Goal: Task Accomplishment & Management: Use online tool/utility

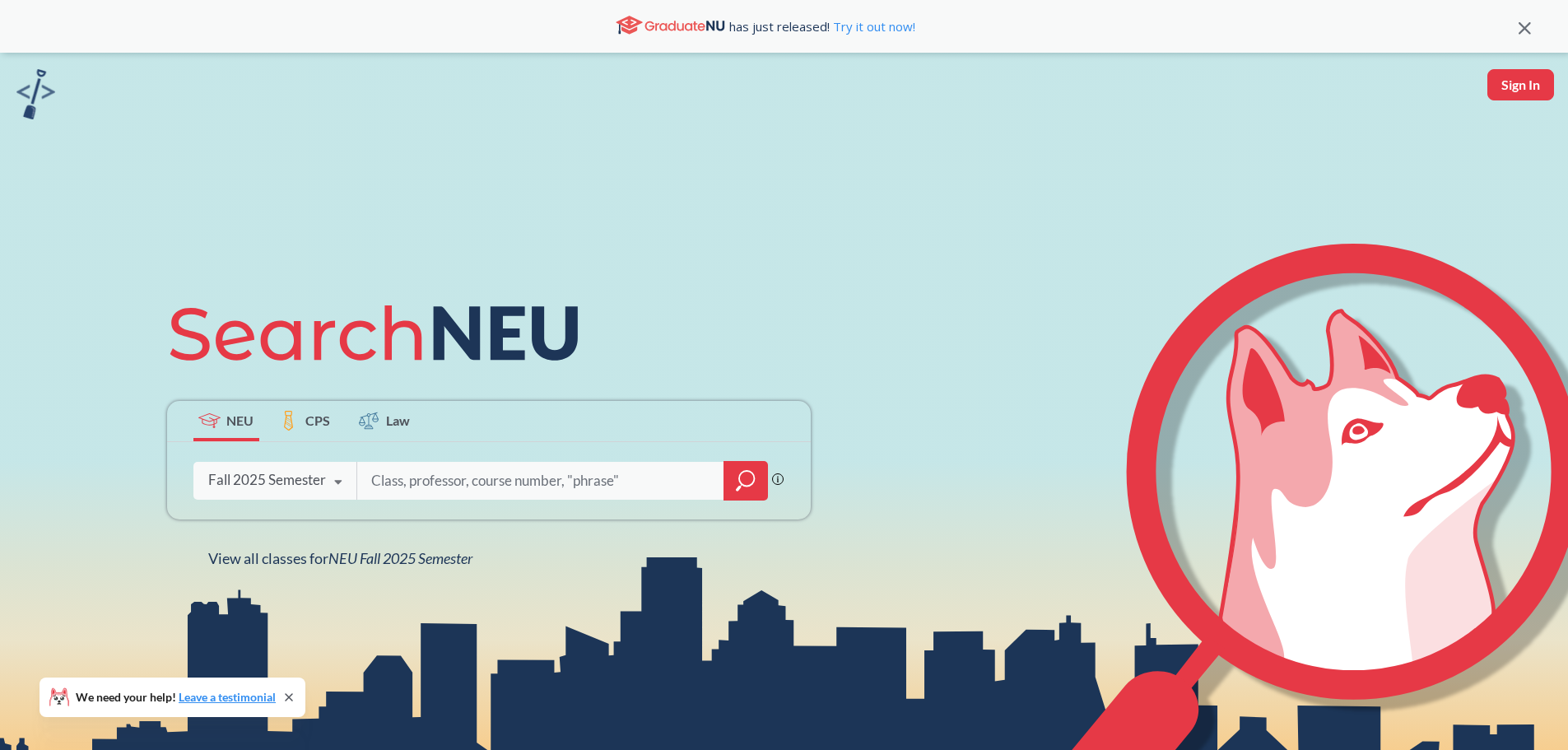
click at [408, 479] on input "search" at bounding box center [540, 481] width 342 height 35
click at [743, 487] on icon "magnifying glass" at bounding box center [746, 480] width 20 height 23
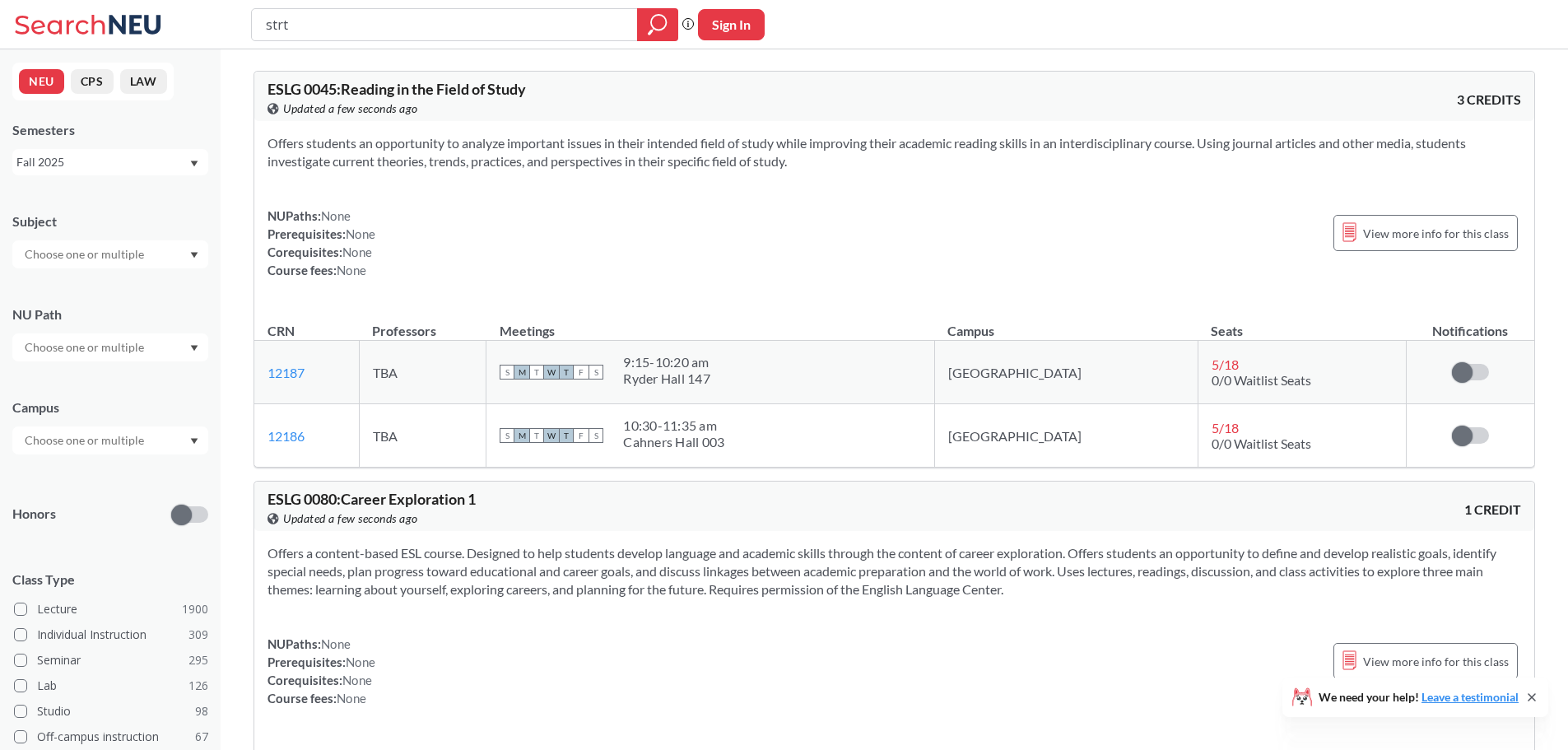
type input "strt"
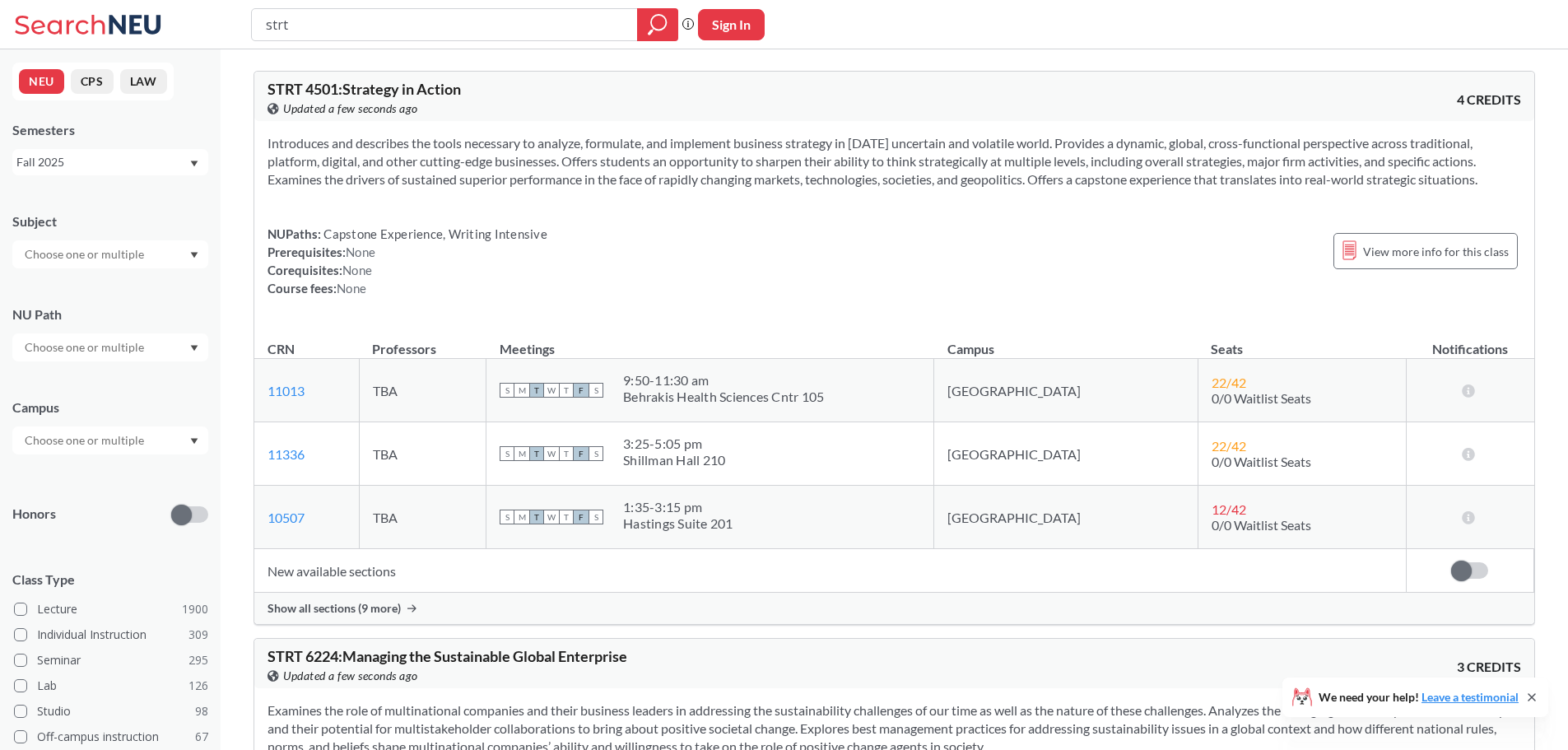
click at [379, 610] on span "Show all sections (9 more)" at bounding box center [334, 607] width 134 height 15
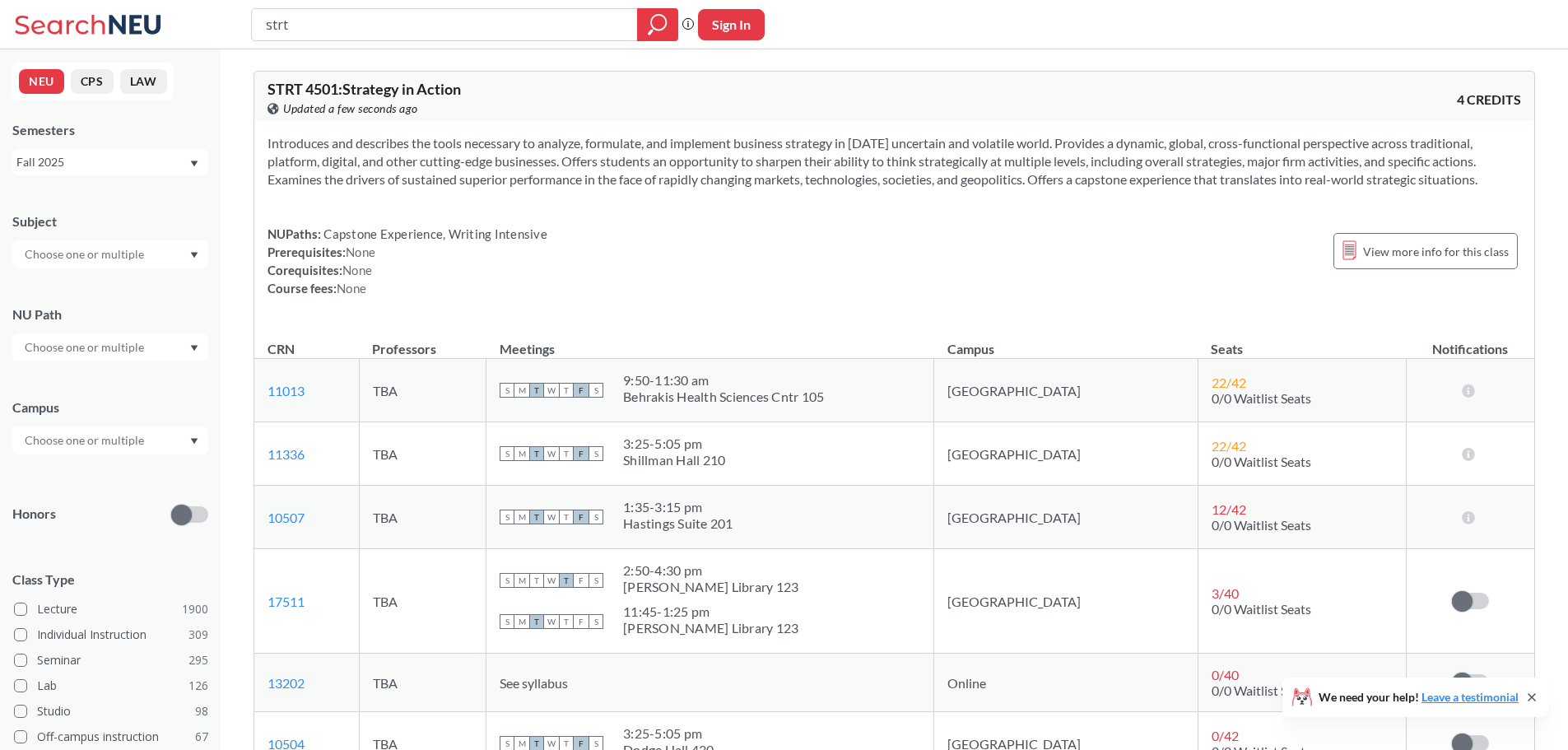
scroll to position [356, 0]
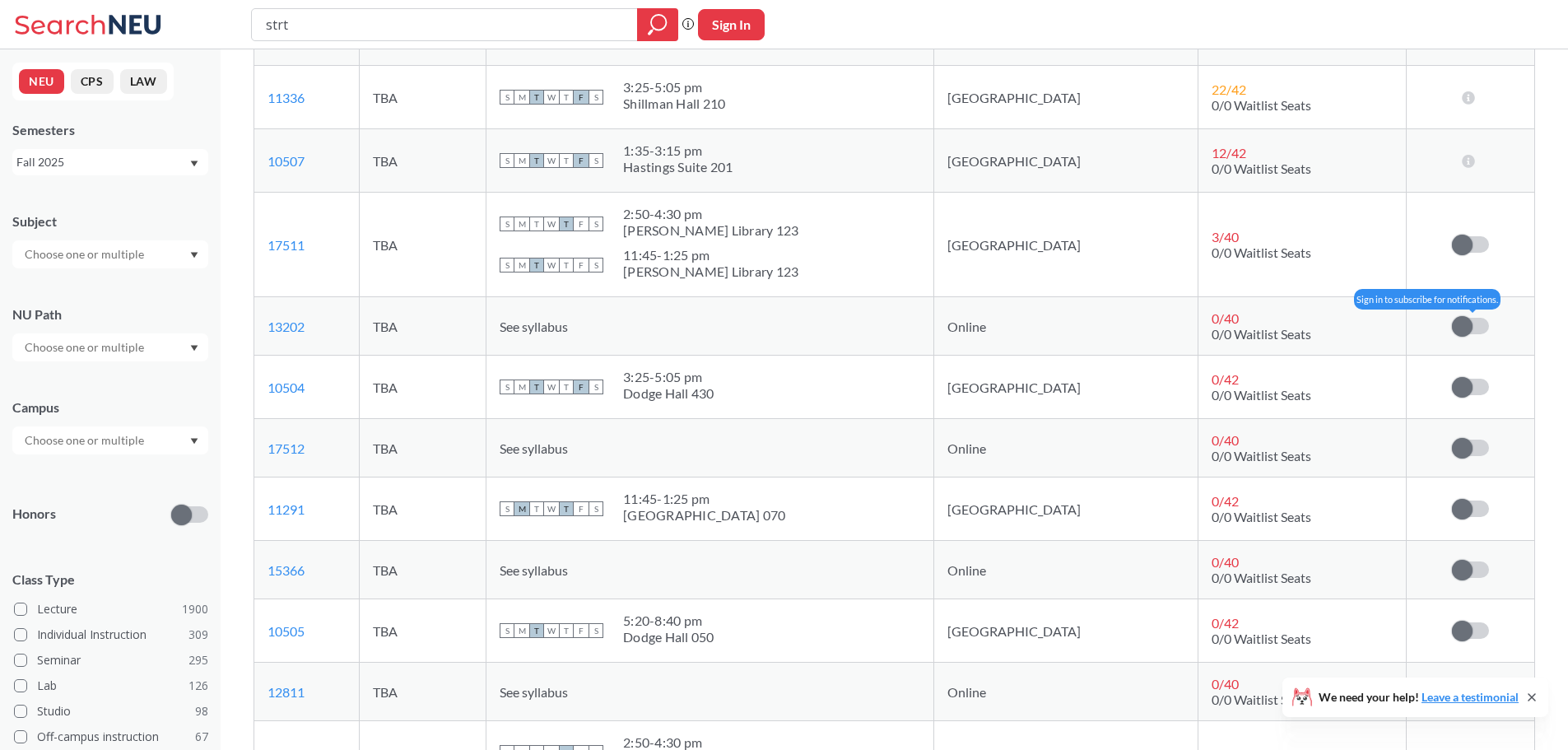
click at [1465, 327] on span at bounding box center [1461, 326] width 21 height 21
click at [1451, 317] on input "checkbox" at bounding box center [1451, 317] width 0 height 0
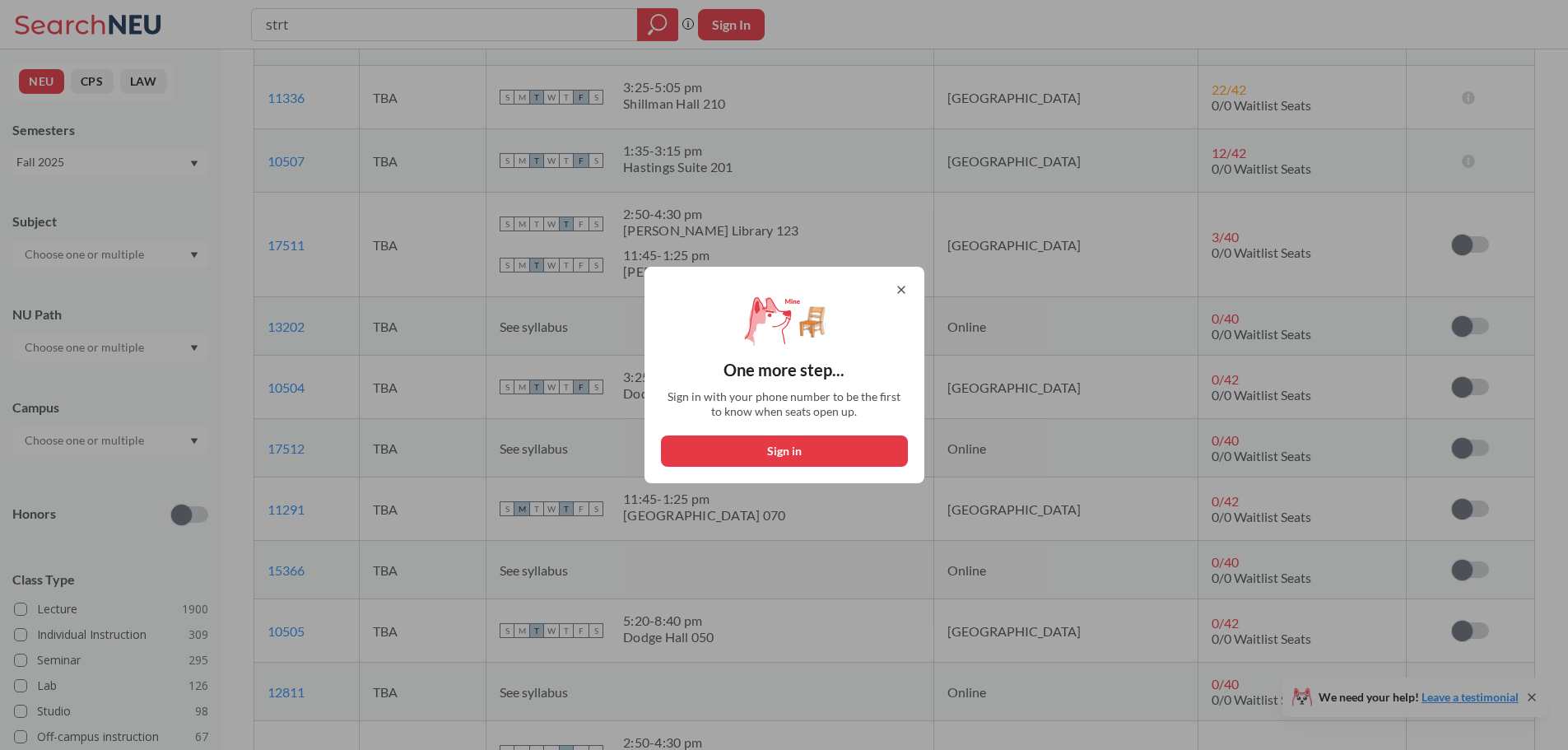
click at [847, 443] on button "Sign in" at bounding box center [785, 450] width 247 height 31
select select "US"
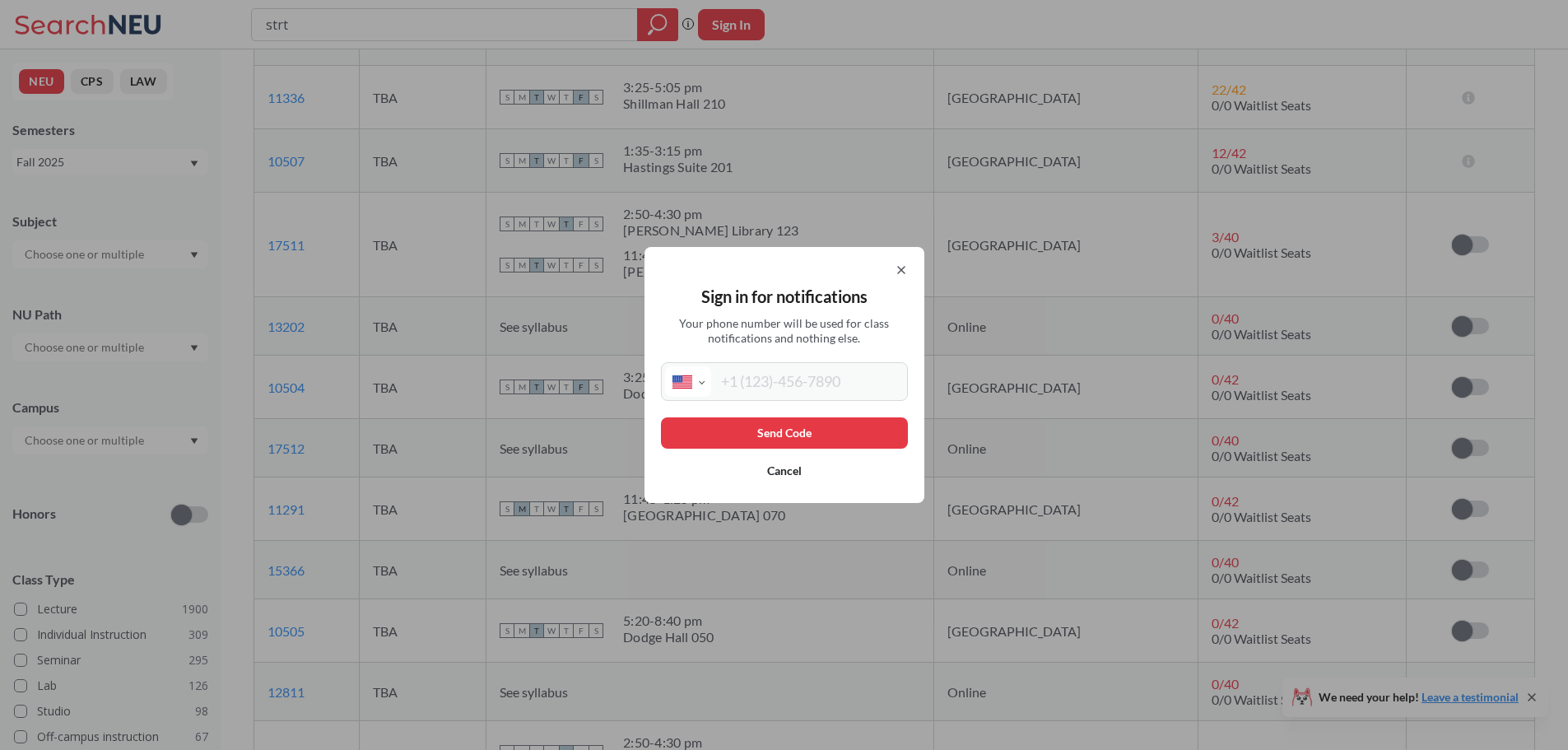
click at [822, 378] on input "tel" at bounding box center [807, 381] width 193 height 31
type input "[PHONE_NUMBER]"
click at [797, 443] on button "Send Code" at bounding box center [785, 432] width 247 height 31
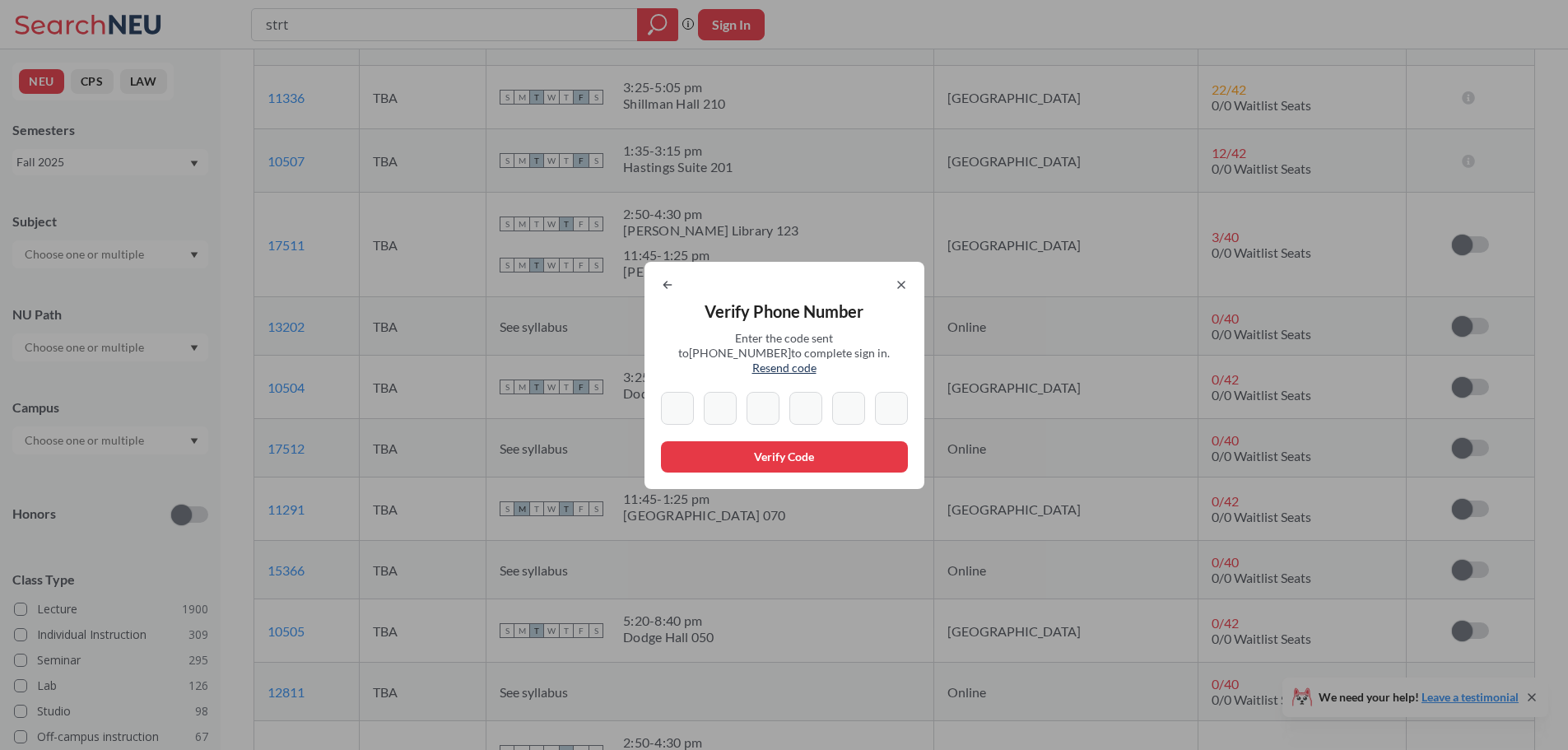
type input "9"
type input "8"
type input "9"
type input "8"
type input "9"
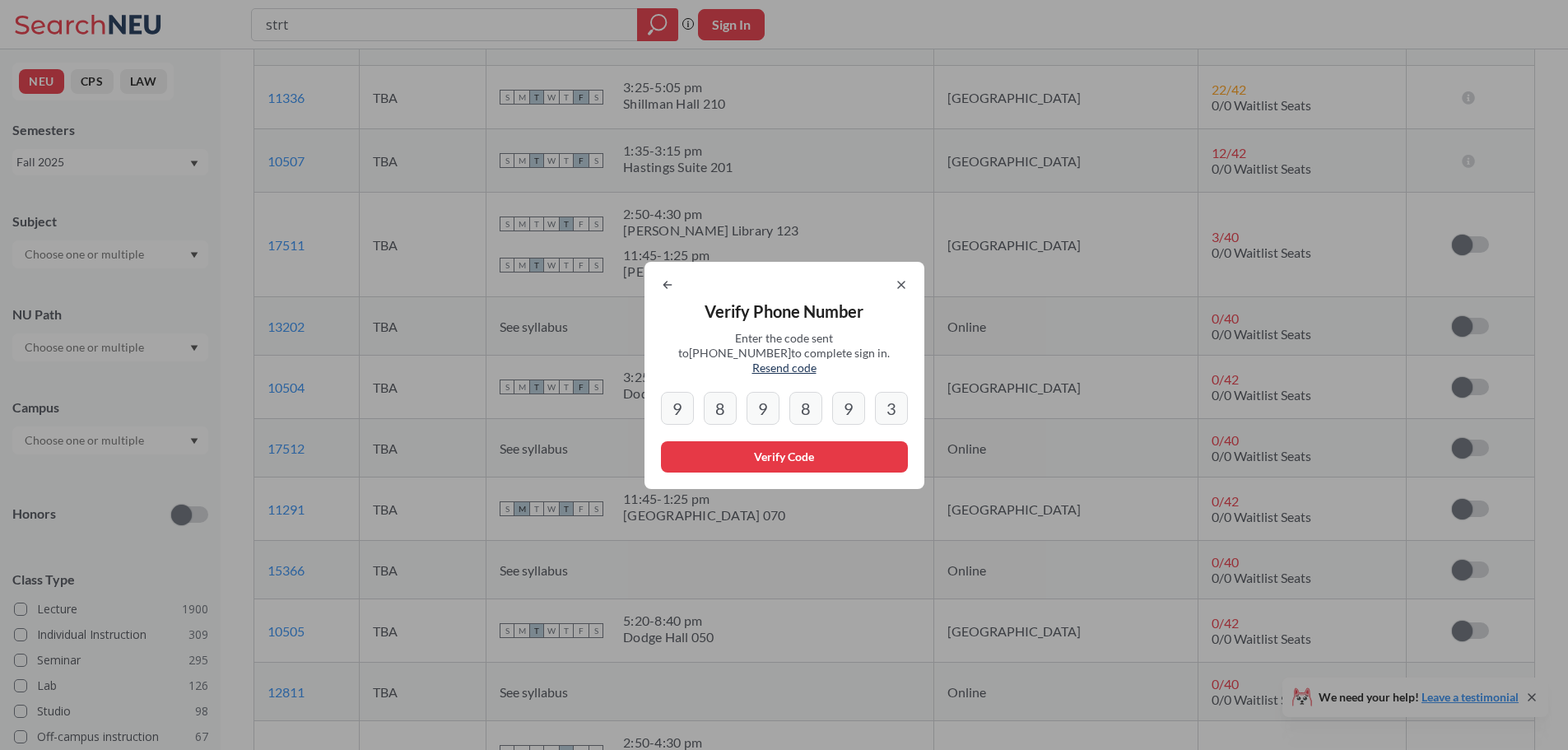
type input "3"
click at [798, 447] on button "Verify Code" at bounding box center [785, 456] width 247 height 31
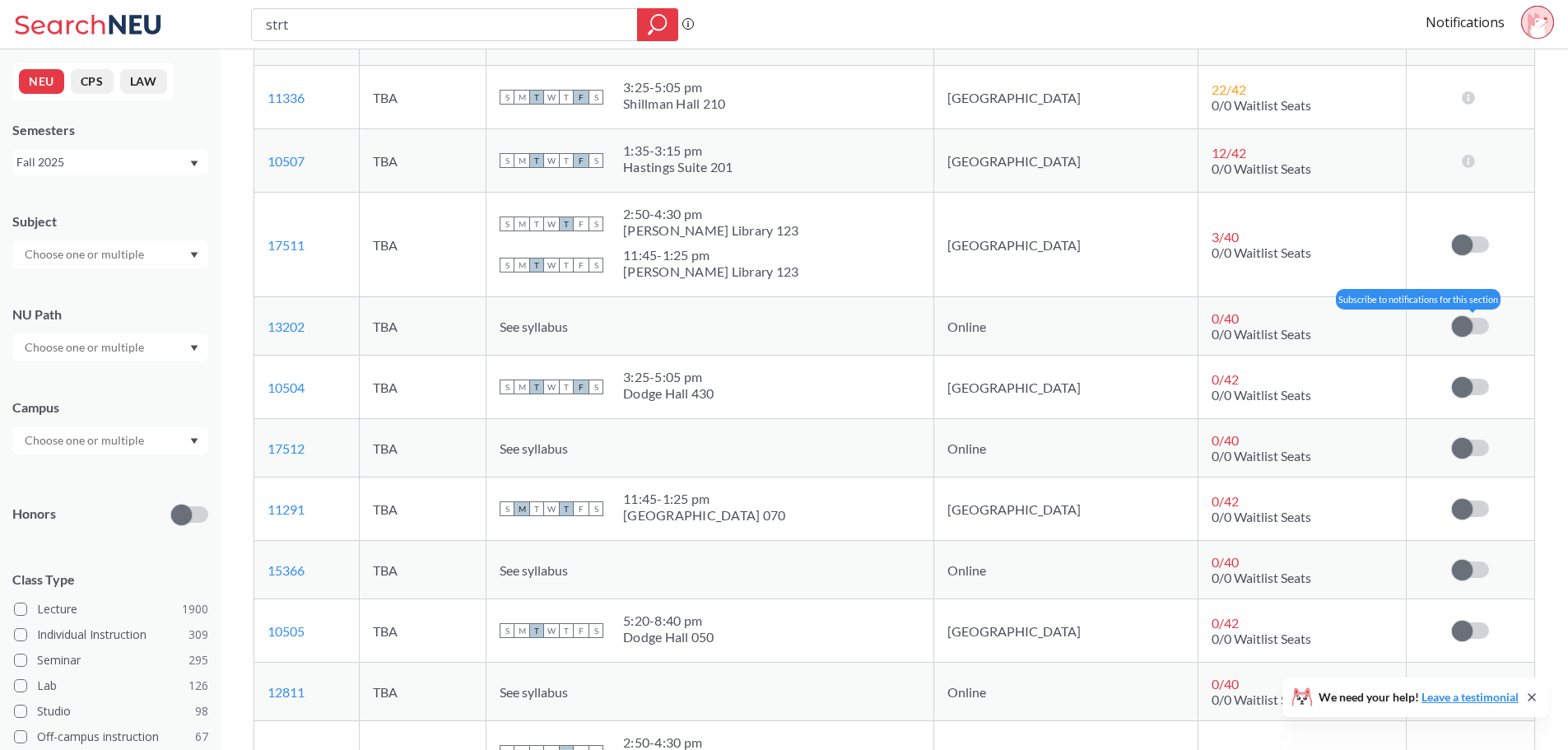
click at [1470, 329] on span at bounding box center [1461, 326] width 21 height 21
click at [1451, 317] on input "checkbox" at bounding box center [1451, 317] width 0 height 0
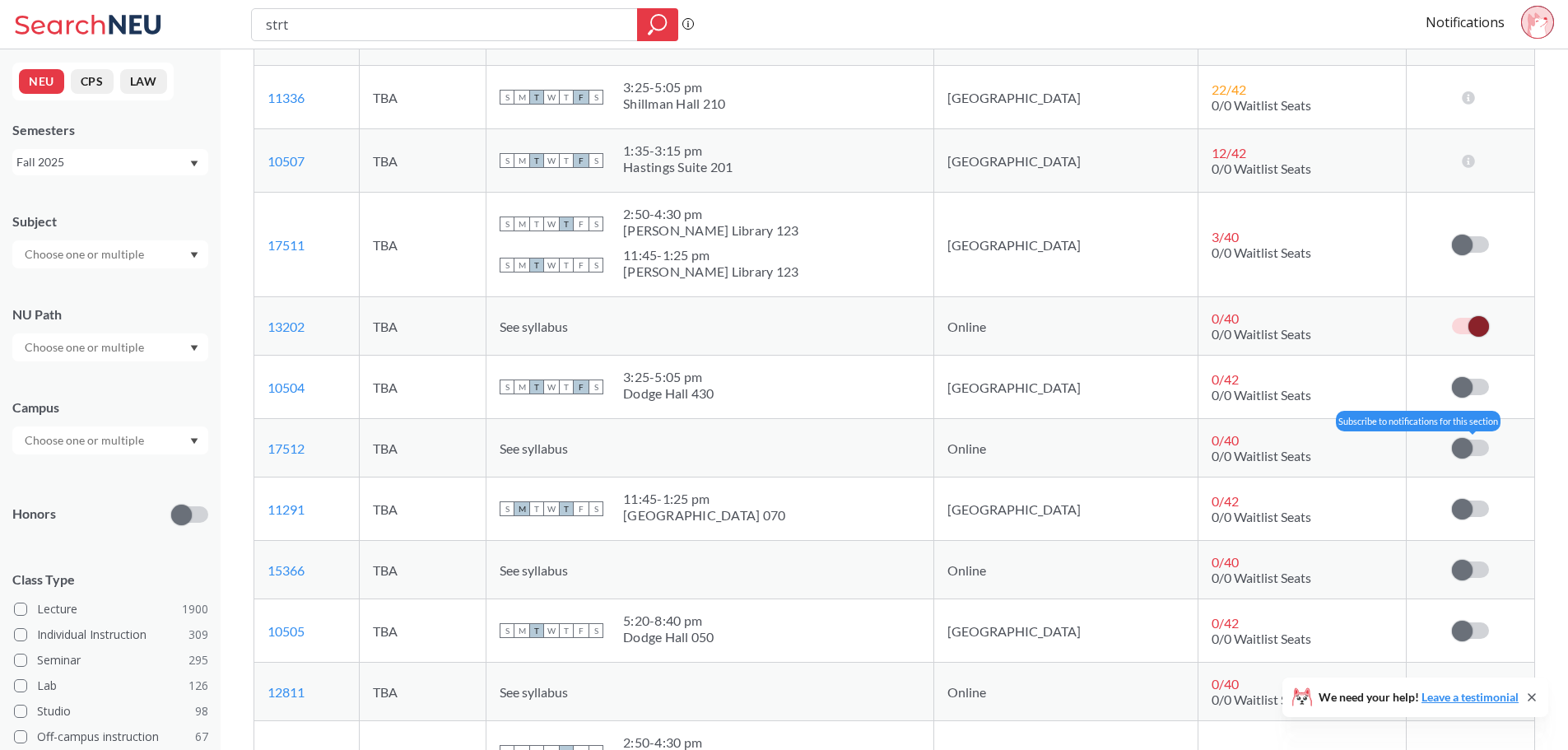
click at [1483, 445] on label at bounding box center [1469, 448] width 37 height 17
click at [1451, 440] on input "checkbox" at bounding box center [1451, 440] width 0 height 0
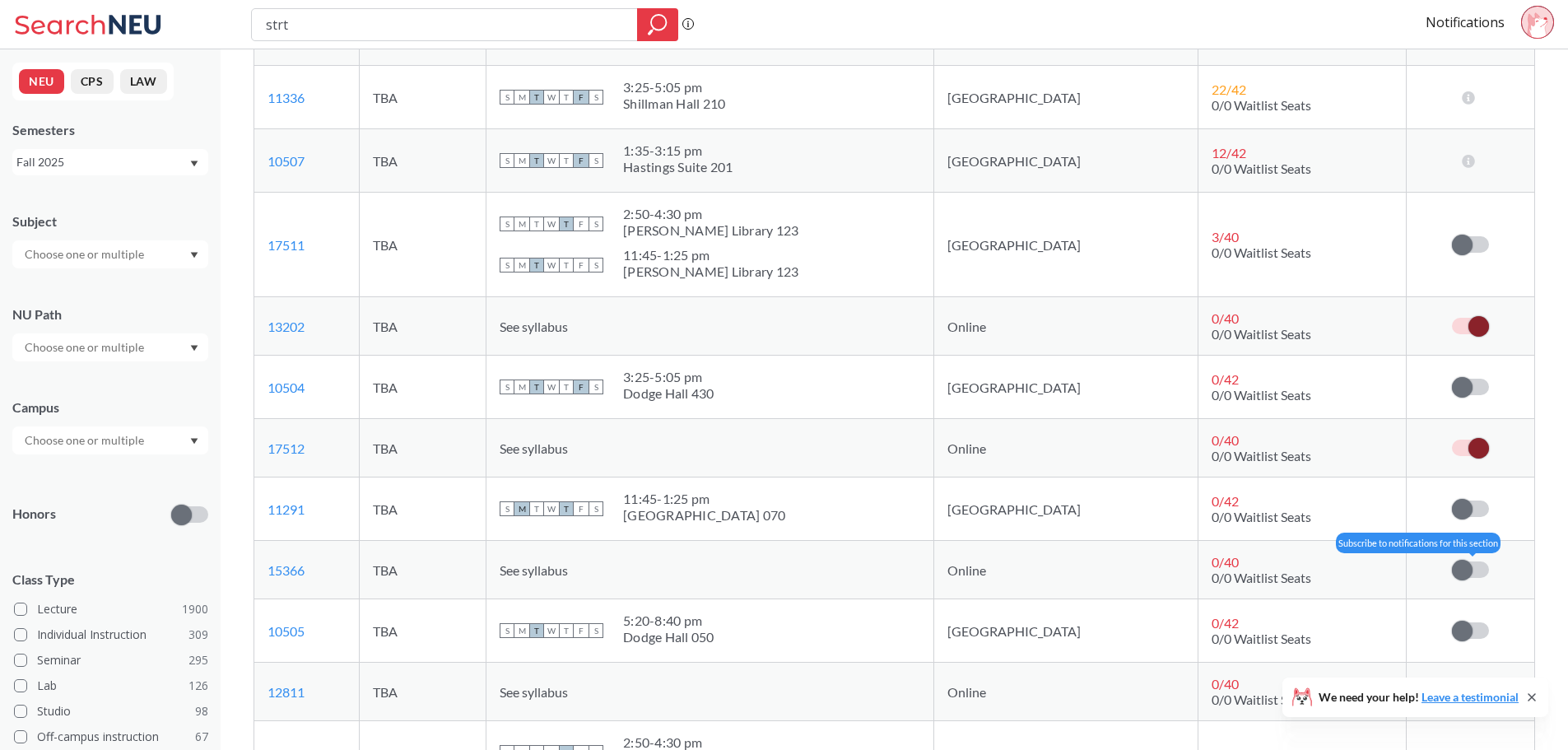
click at [1466, 577] on span at bounding box center [1461, 569] width 21 height 21
click at [1451, 562] on input "checkbox" at bounding box center [1451, 562] width 0 height 0
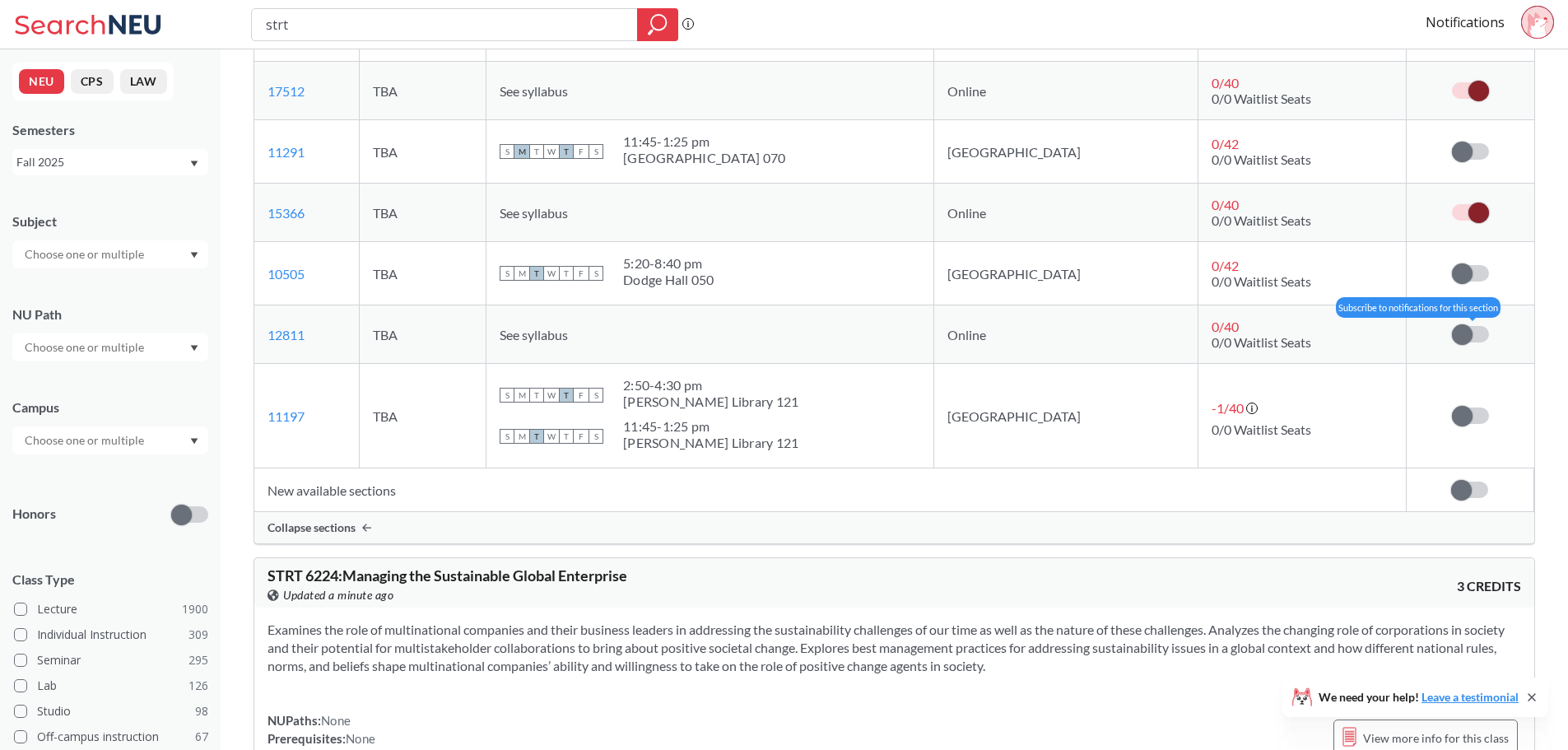
click at [1456, 332] on span at bounding box center [1461, 334] width 21 height 21
click at [1451, 326] on input "checkbox" at bounding box center [1451, 326] width 0 height 0
